Goal: Transaction & Acquisition: Book appointment/travel/reservation

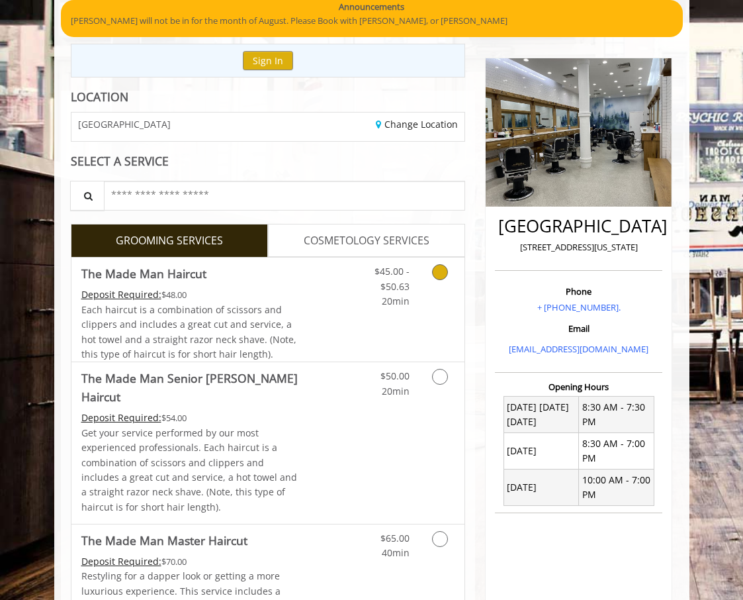
click at [252, 303] on span "Each haircut is a combination of scissors and clippers and includes a great cut…" at bounding box center [188, 331] width 215 height 57
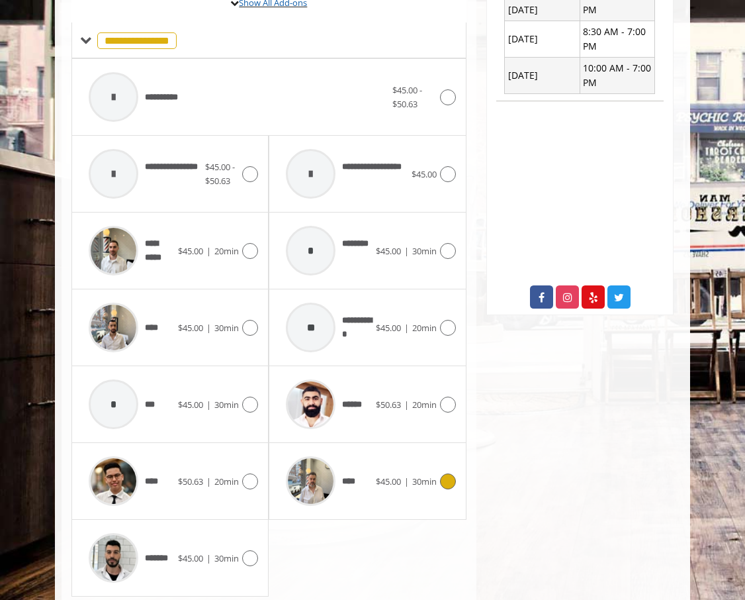
scroll to position [514, 0]
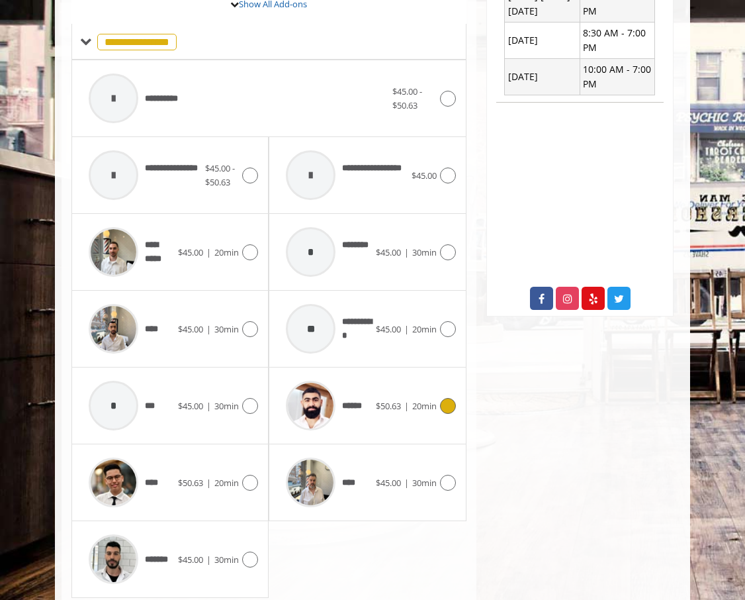
click at [348, 432] on span "******" at bounding box center [324, 405] width 91 height 63
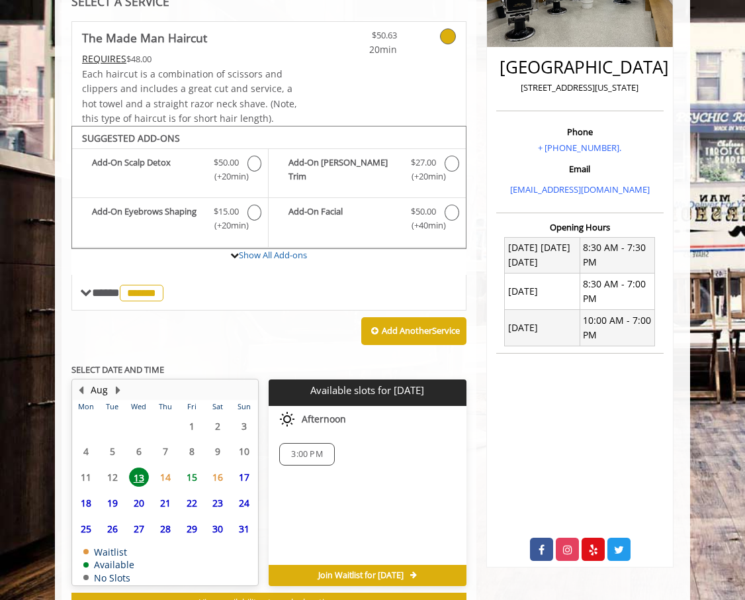
scroll to position [313, 0]
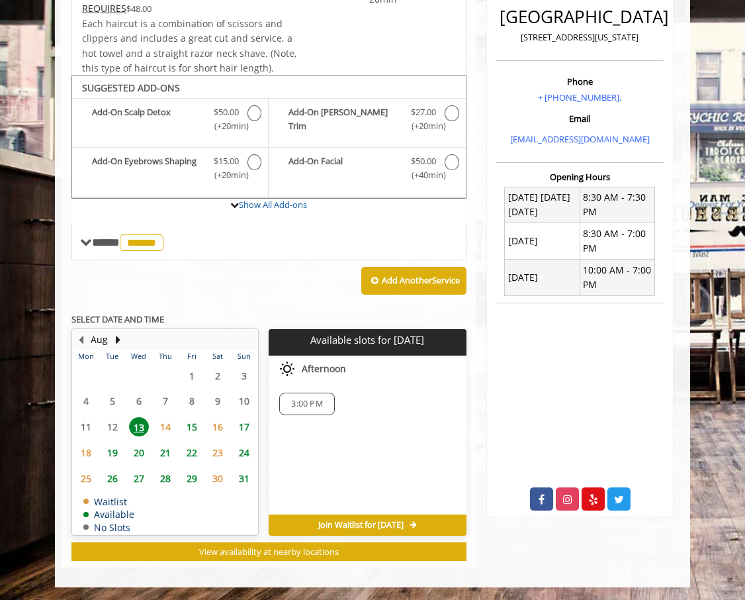
click at [194, 424] on span "15" at bounding box center [192, 426] width 20 height 19
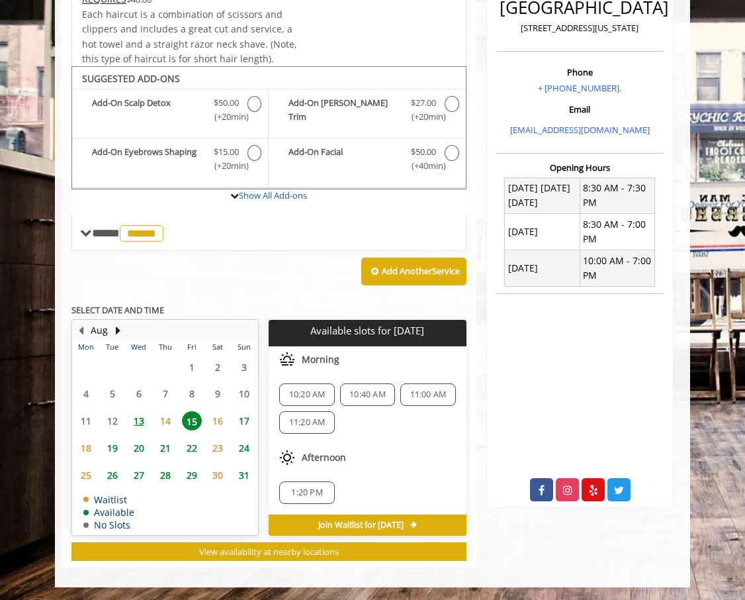
click at [242, 416] on span "17" at bounding box center [244, 420] width 20 height 19
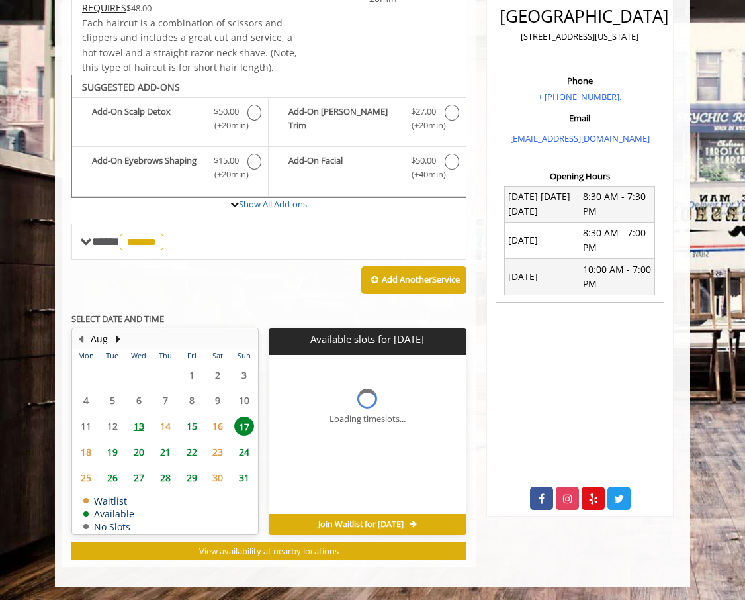
scroll to position [313, 0]
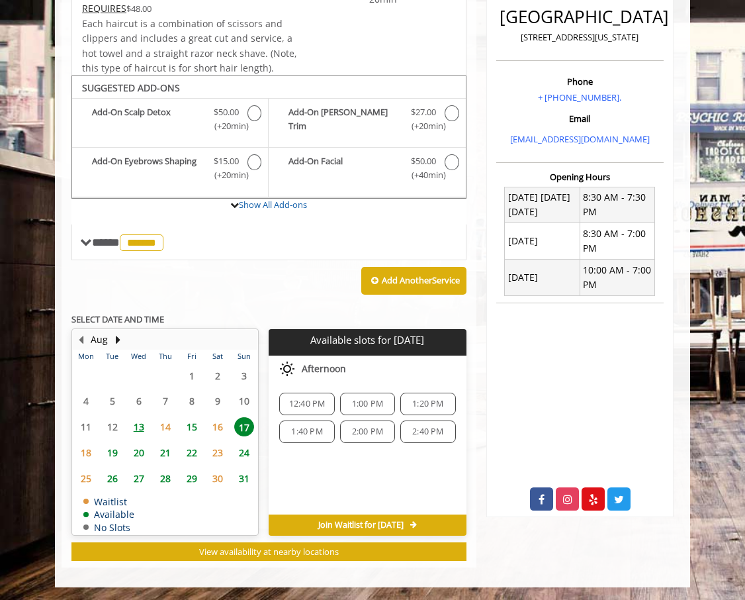
click at [375, 406] on span "1:00 PM" at bounding box center [367, 404] width 31 height 11
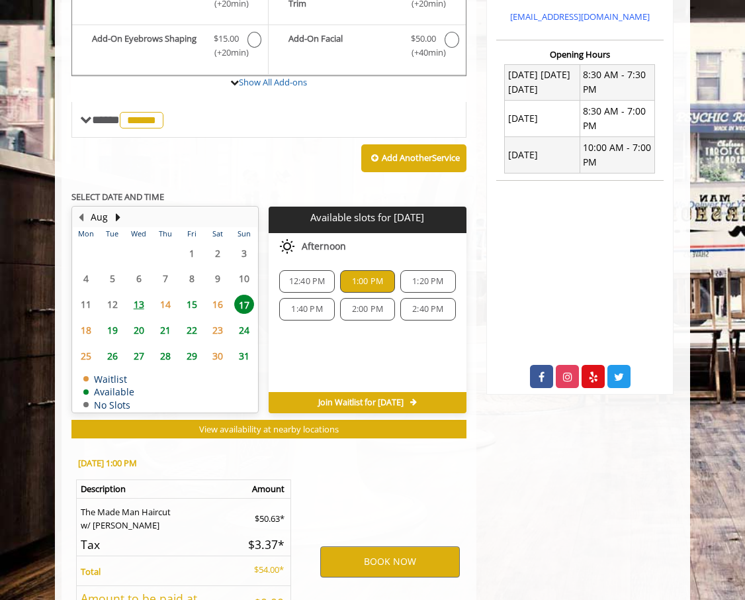
scroll to position [559, 0]
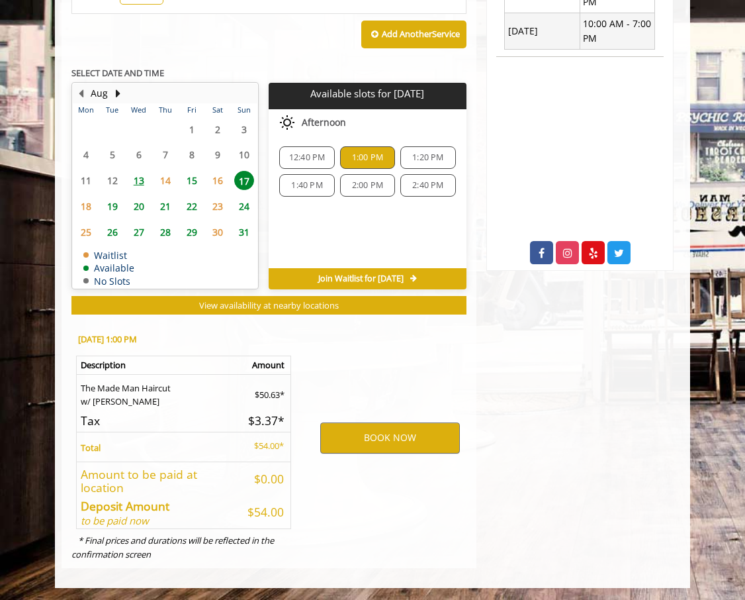
click at [62, 366] on div "[DATE] 1:00 PM Description Amount The Made Man Haircut w/ [PERSON_NAME] $50.63*…" at bounding box center [183, 444] width 242 height 246
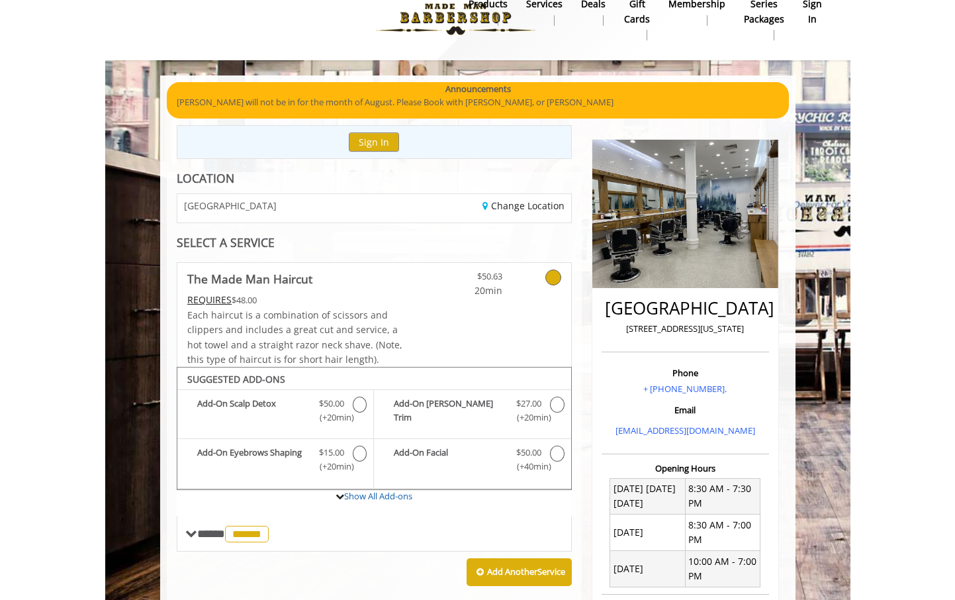
scroll to position [0, 0]
